Goal: Go to known website: Go to known website

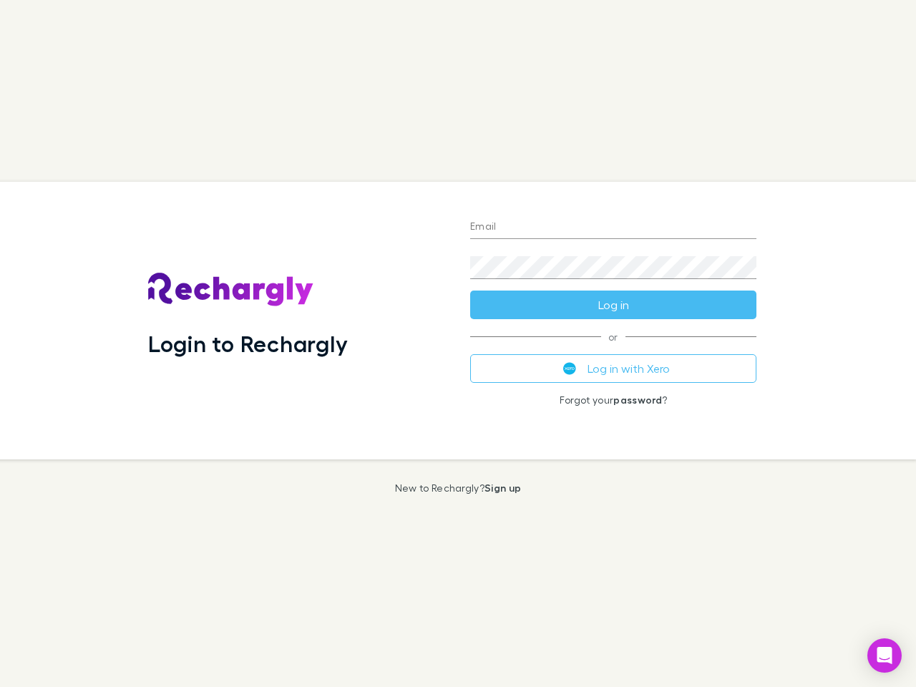
click at [458, 343] on div "Login to Rechargly" at bounding box center [298, 321] width 322 height 278
click at [613, 227] on input "Email" at bounding box center [613, 227] width 286 height 23
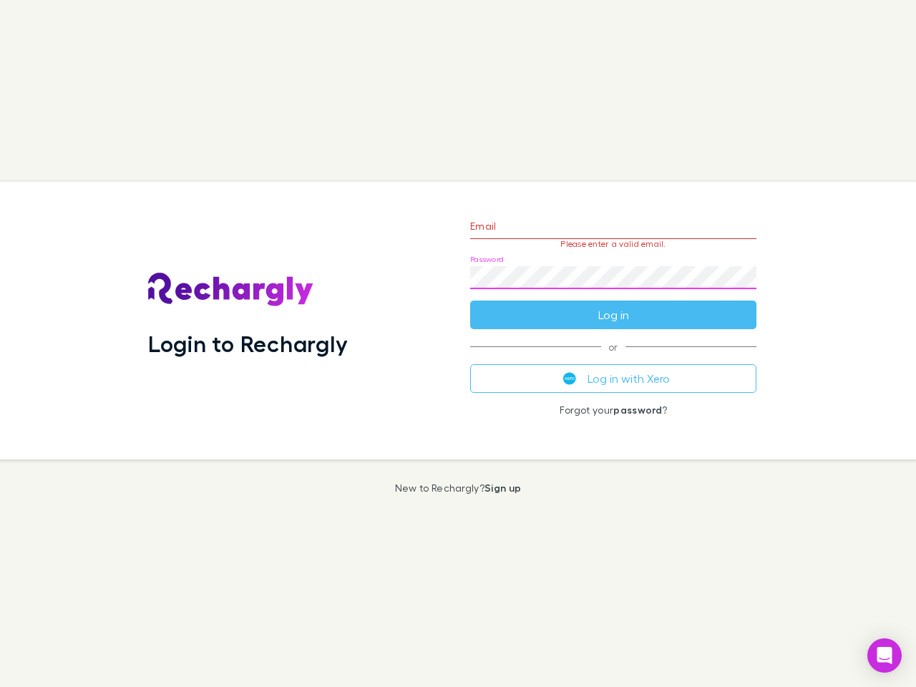
click at [613, 305] on form "Email Please enter a valid email. Password Log in" at bounding box center [613, 267] width 286 height 124
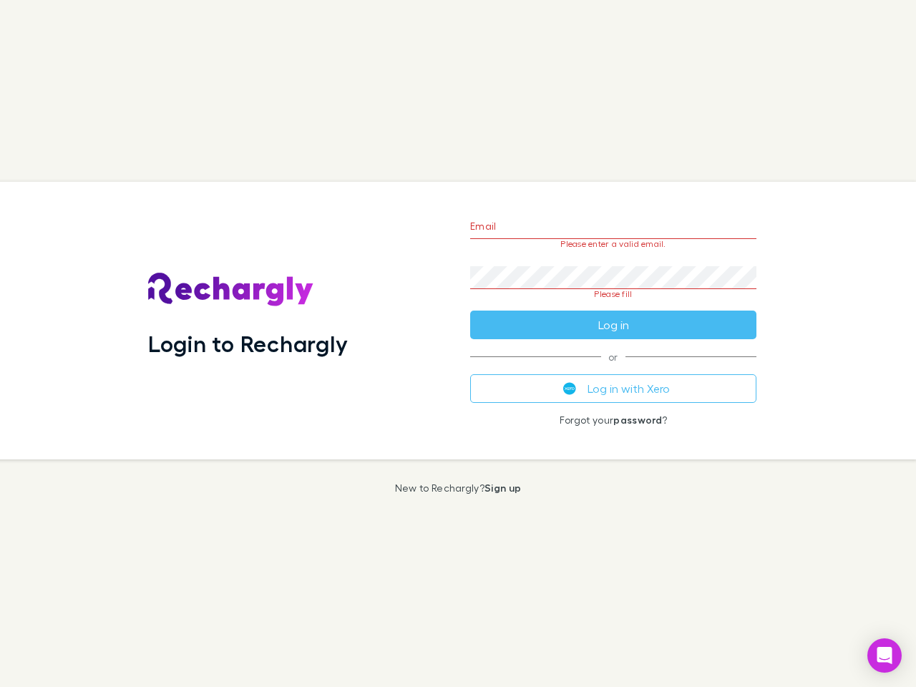
click at [613, 368] on div "Email Please enter a valid email. Password Please fill Log in or Log in with Xe…" at bounding box center [613, 321] width 309 height 278
click at [884, 655] on icon "Open Intercom Messenger" at bounding box center [884, 655] width 15 height 17
